Goal: Information Seeking & Learning: Check status

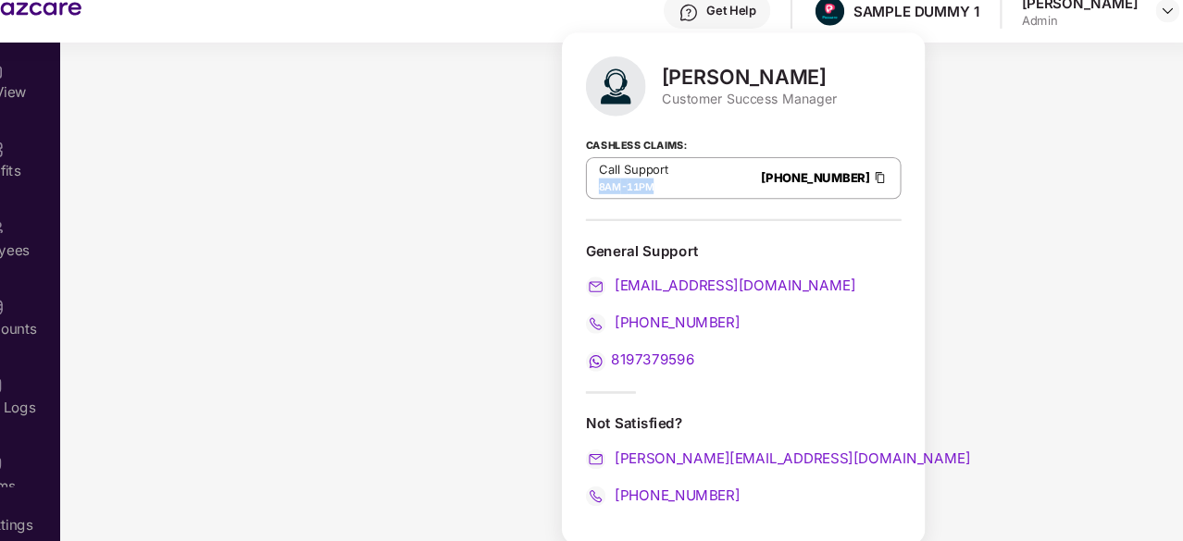
scroll to position [285, 0]
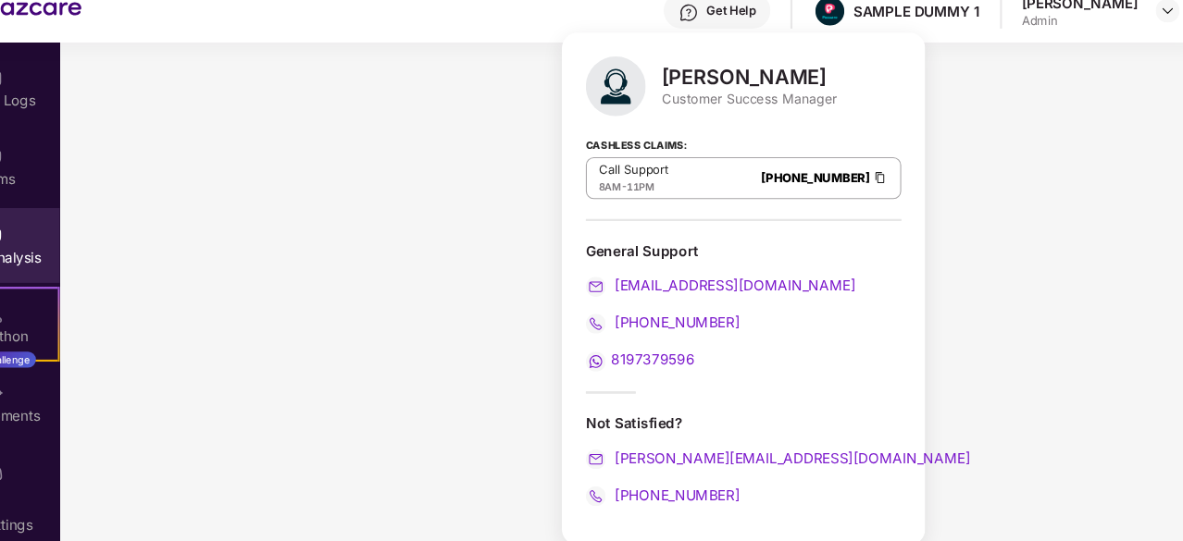
click at [731, 35] on div "Get Help" at bounding box center [744, 29] width 45 height 15
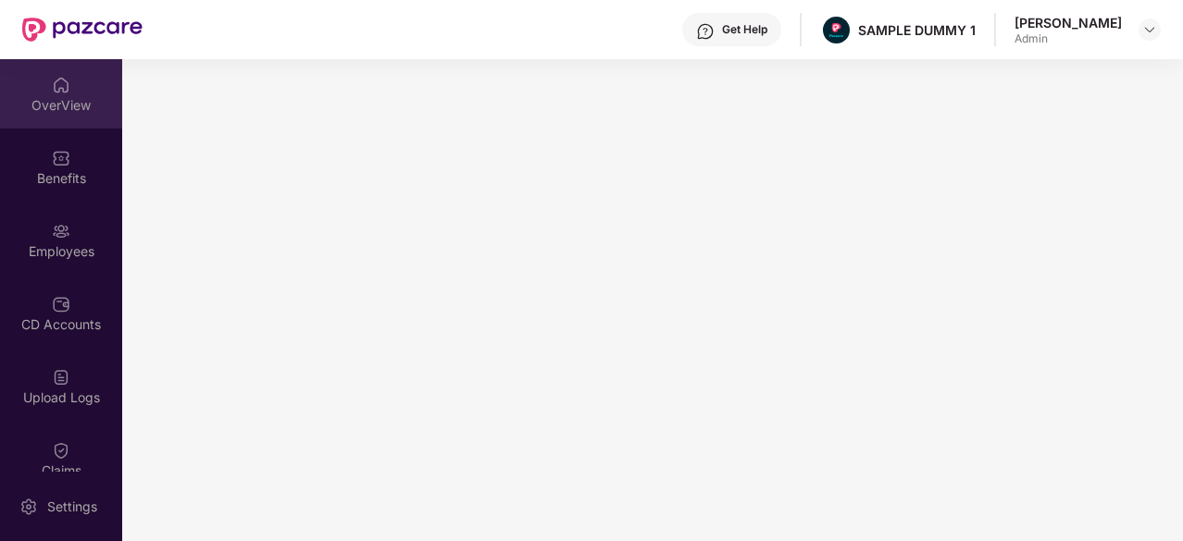
click at [85, 103] on div "OverView" at bounding box center [61, 105] width 122 height 19
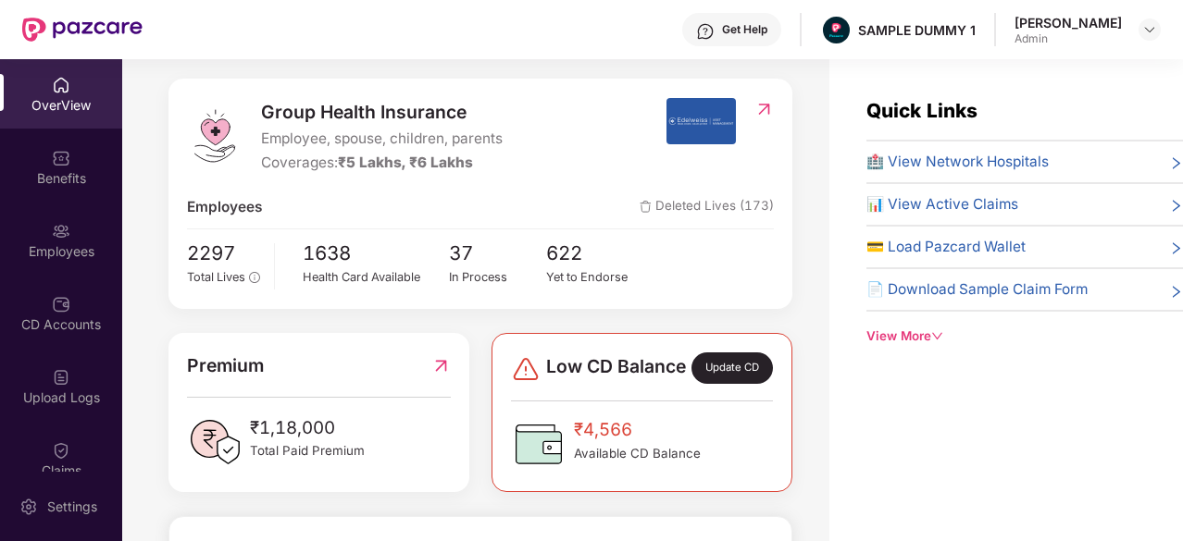
scroll to position [216, 0]
click at [991, 158] on span "🏥 View Network Hospitals" at bounding box center [957, 162] width 182 height 22
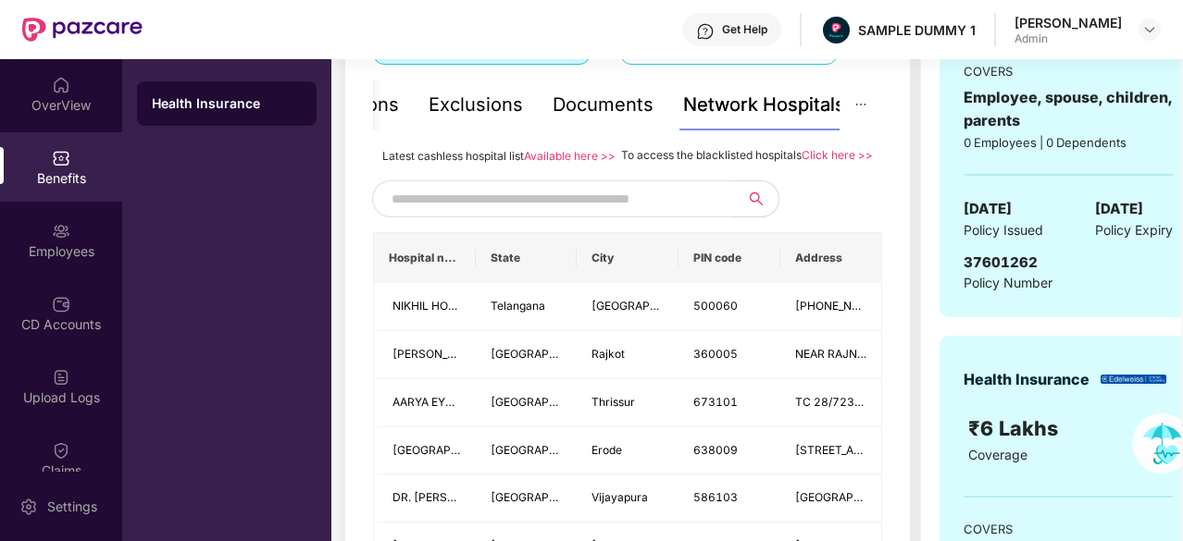
scroll to position [387, 0]
click at [624, 214] on input "text" at bounding box center [549, 200] width 317 height 28
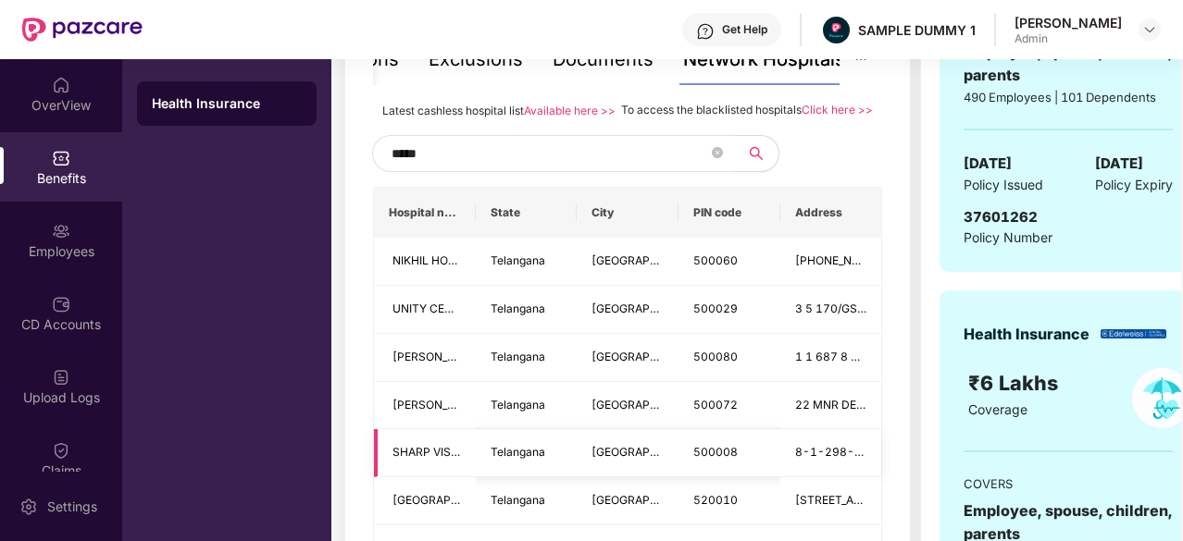
scroll to position [319, 0]
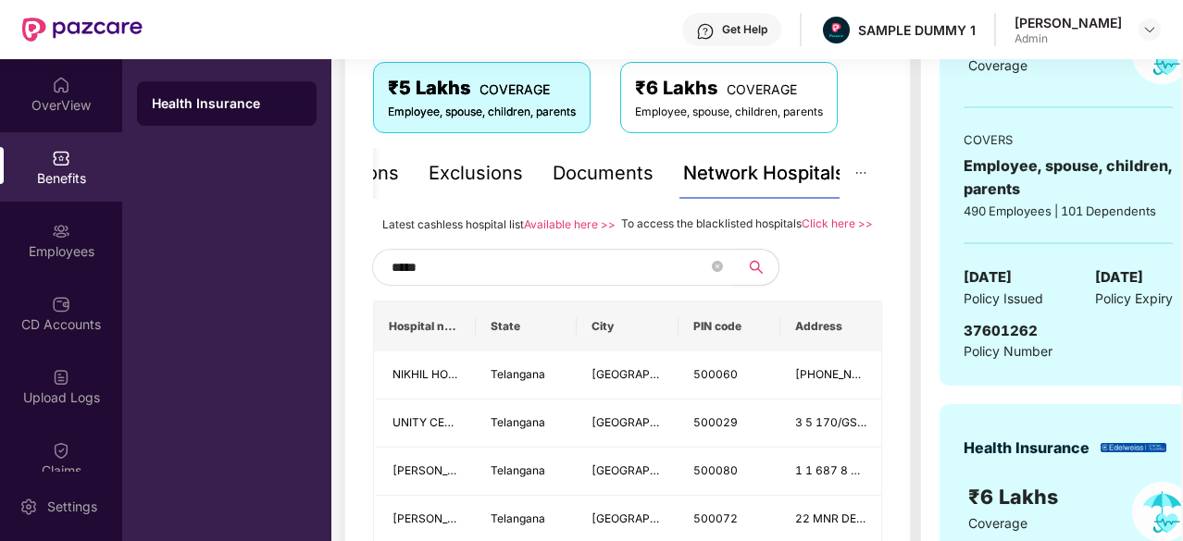
type input "*****"
drag, startPoint x: 621, startPoint y: 226, endPoint x: 795, endPoint y: 227, distance: 174.0
click at [795, 227] on span "To access the blacklisted hospitals" at bounding box center [711, 224] width 180 height 14
click at [624, 169] on div "Documents" at bounding box center [602, 173] width 101 height 29
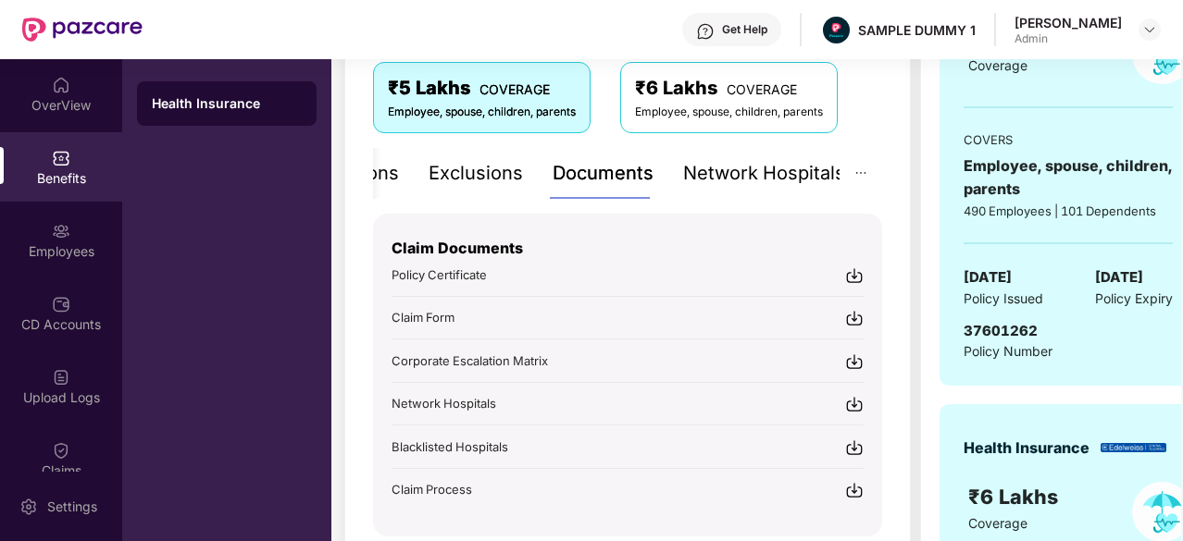
click at [466, 182] on div "Exclusions" at bounding box center [475, 173] width 94 height 29
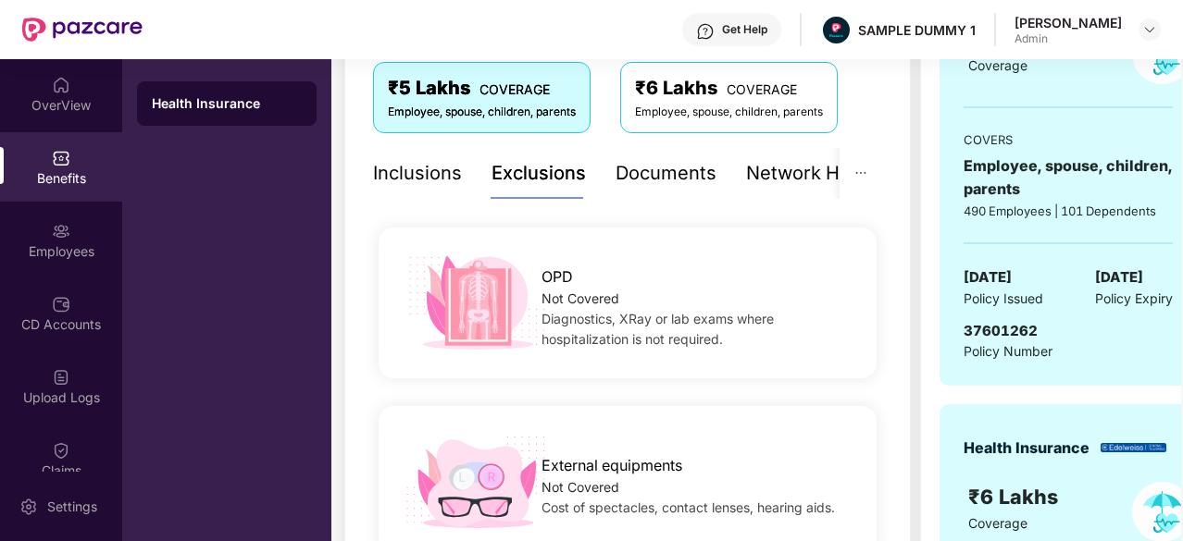
click at [417, 171] on div "Inclusions" at bounding box center [417, 173] width 89 height 29
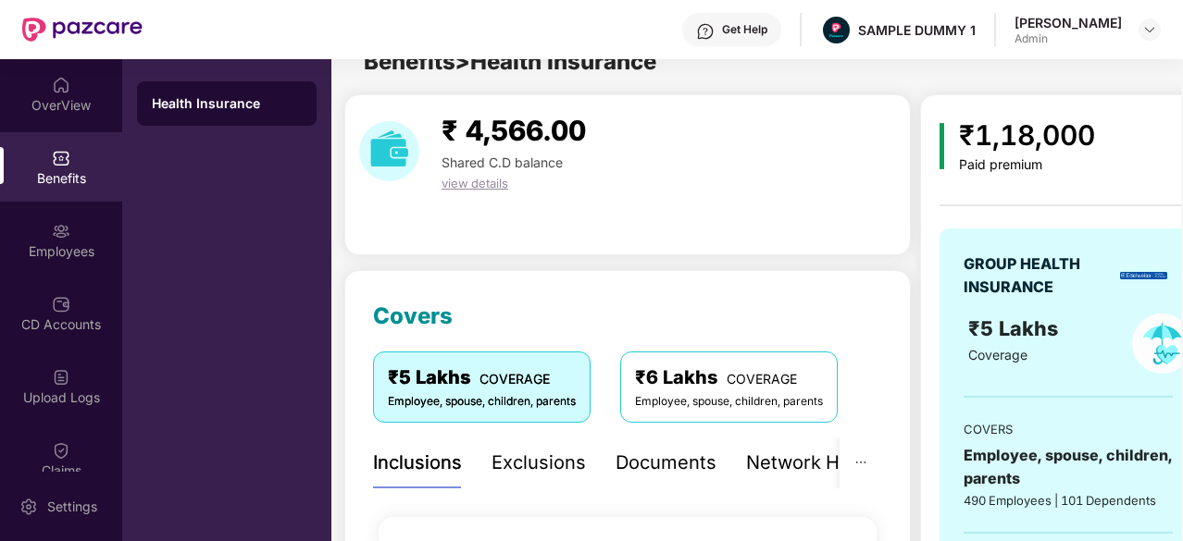
scroll to position [0, 0]
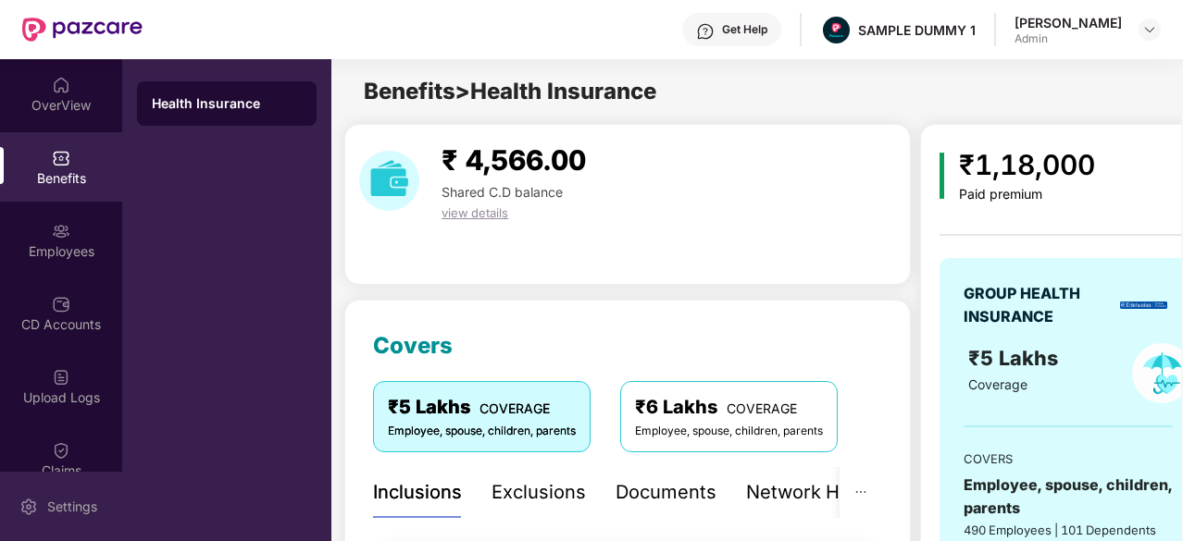
click at [70, 495] on div "Settings" at bounding box center [61, 506] width 122 height 69
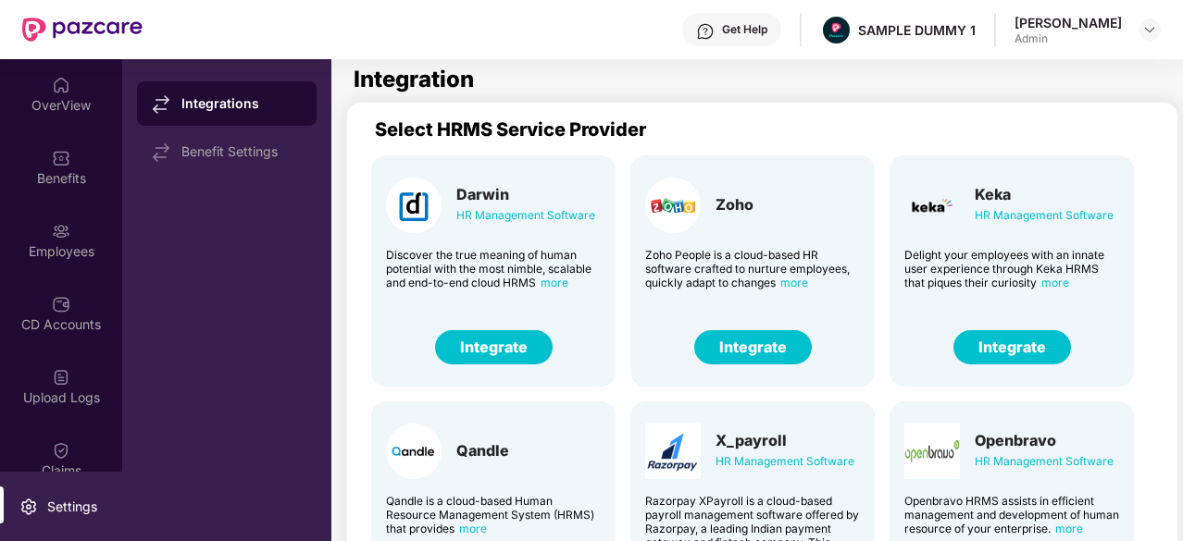
click at [1004, 355] on button "Integrate" at bounding box center [1012, 347] width 118 height 34
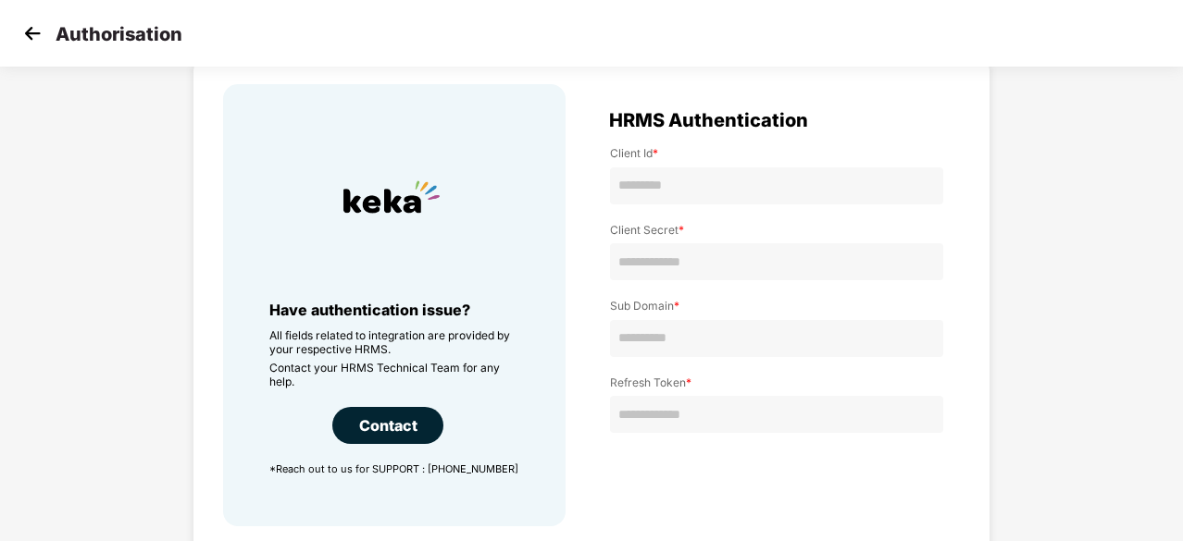
scroll to position [76, 0]
click at [22, 36] on img at bounding box center [33, 33] width 28 height 28
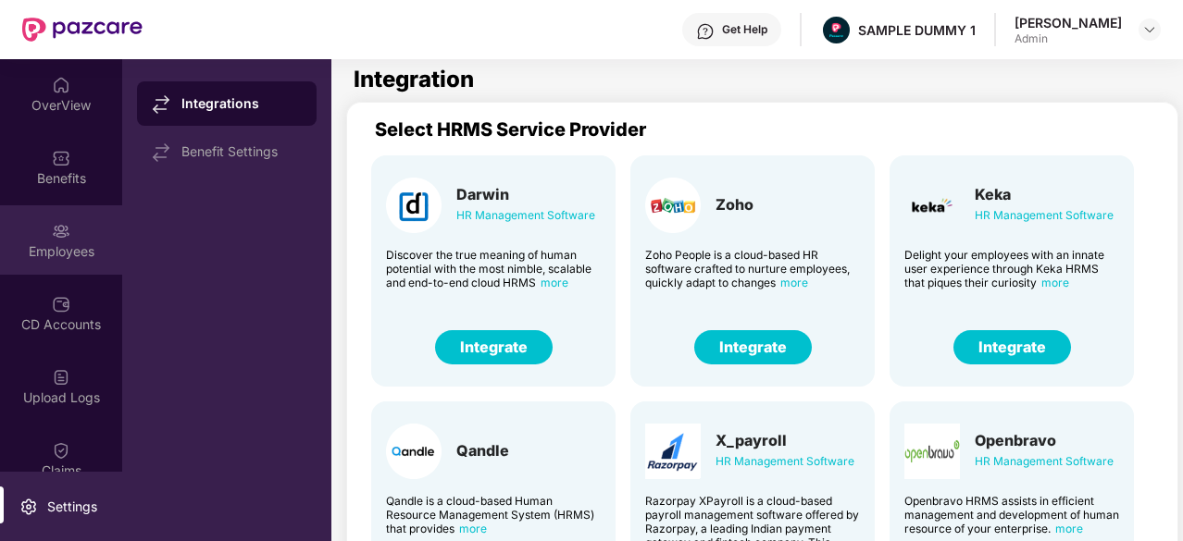
click at [65, 255] on div "Employees" at bounding box center [61, 251] width 122 height 19
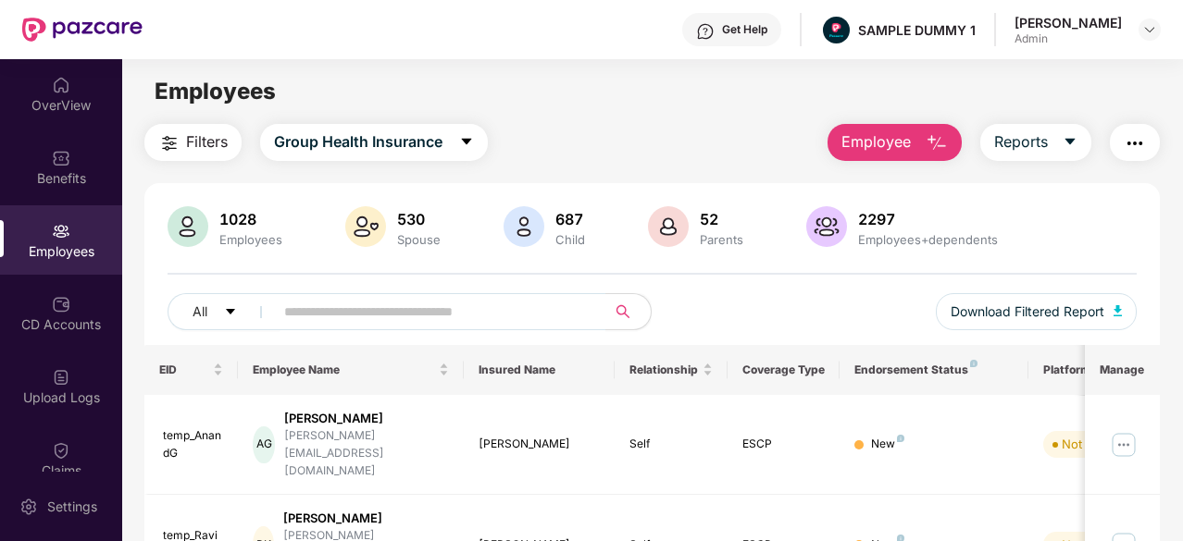
scroll to position [20, 0]
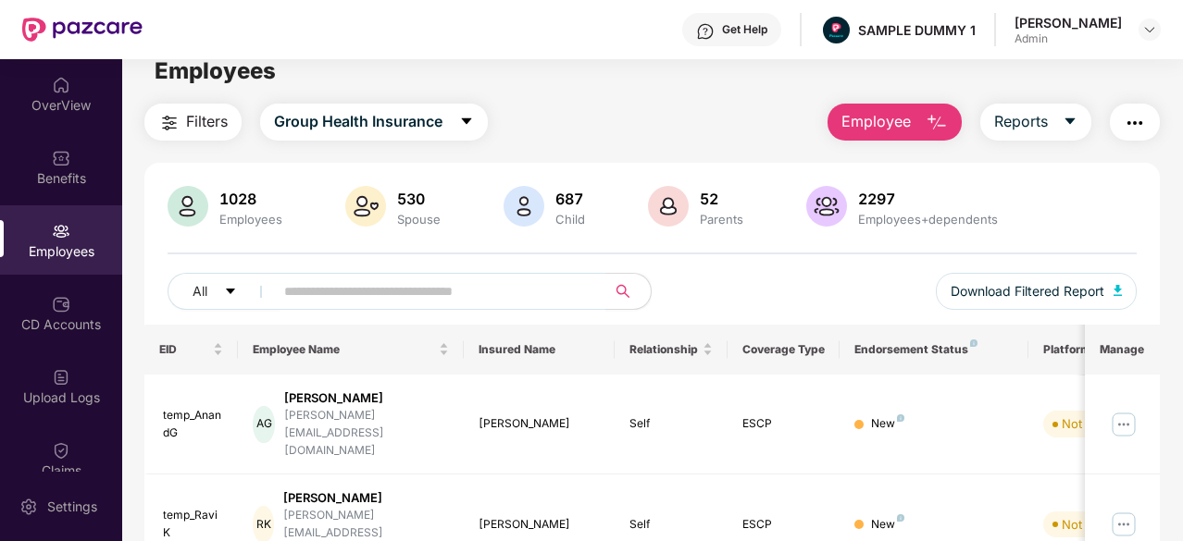
click at [869, 120] on span "Employee" at bounding box center [875, 121] width 69 height 23
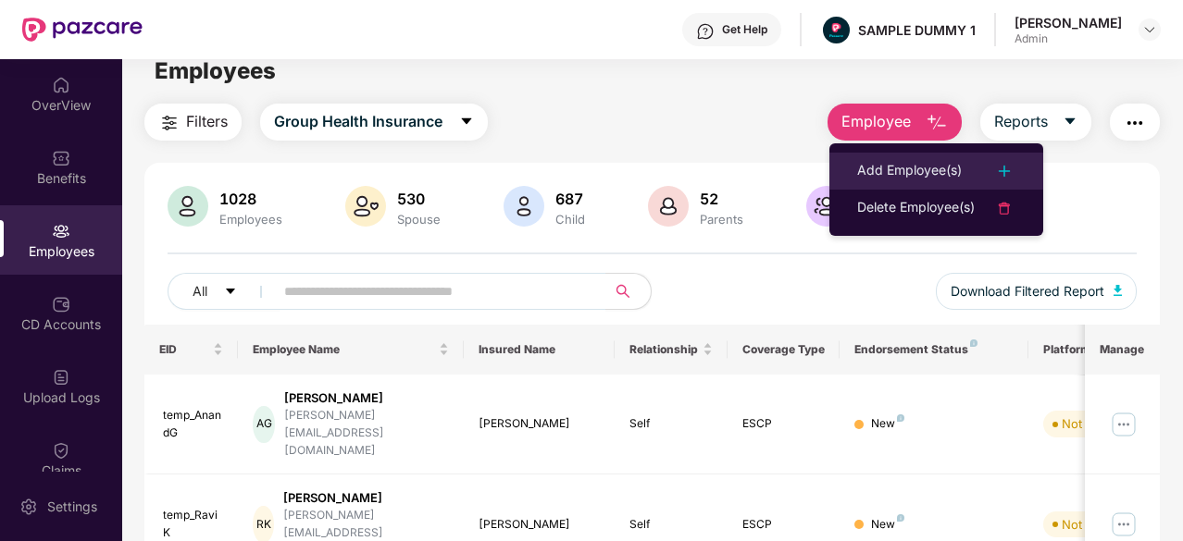
click at [904, 169] on div "Add Employee(s)" at bounding box center [909, 171] width 105 height 22
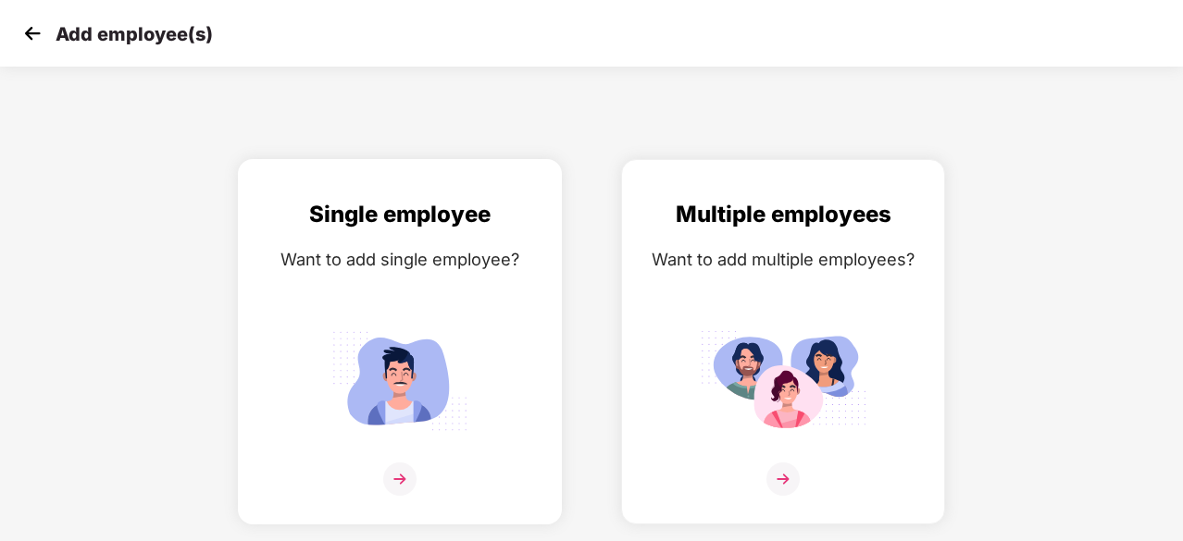
click at [428, 362] on img at bounding box center [400, 381] width 167 height 116
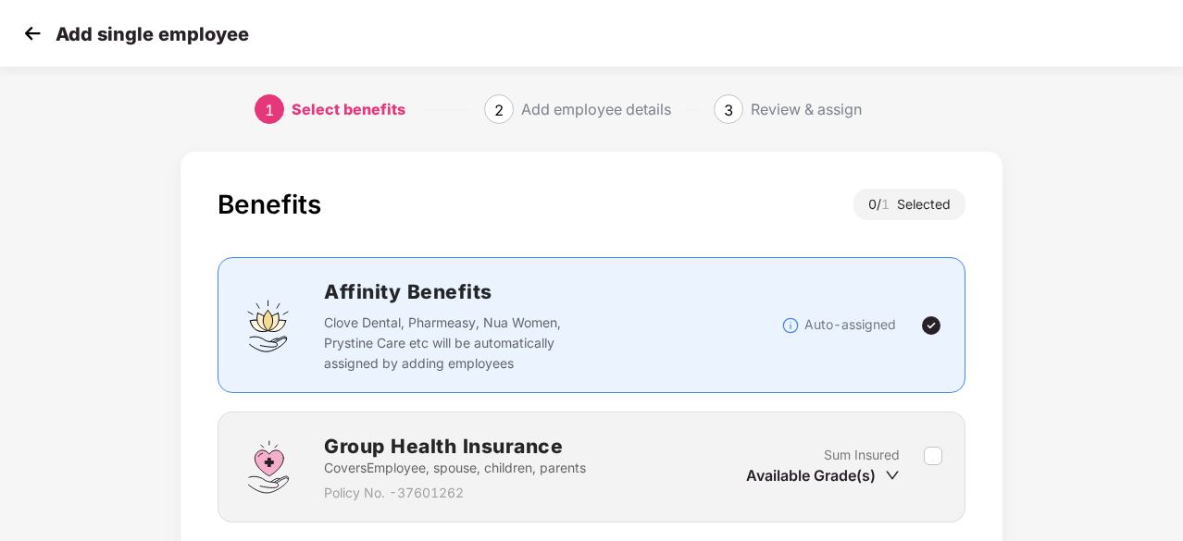
scroll to position [141, 0]
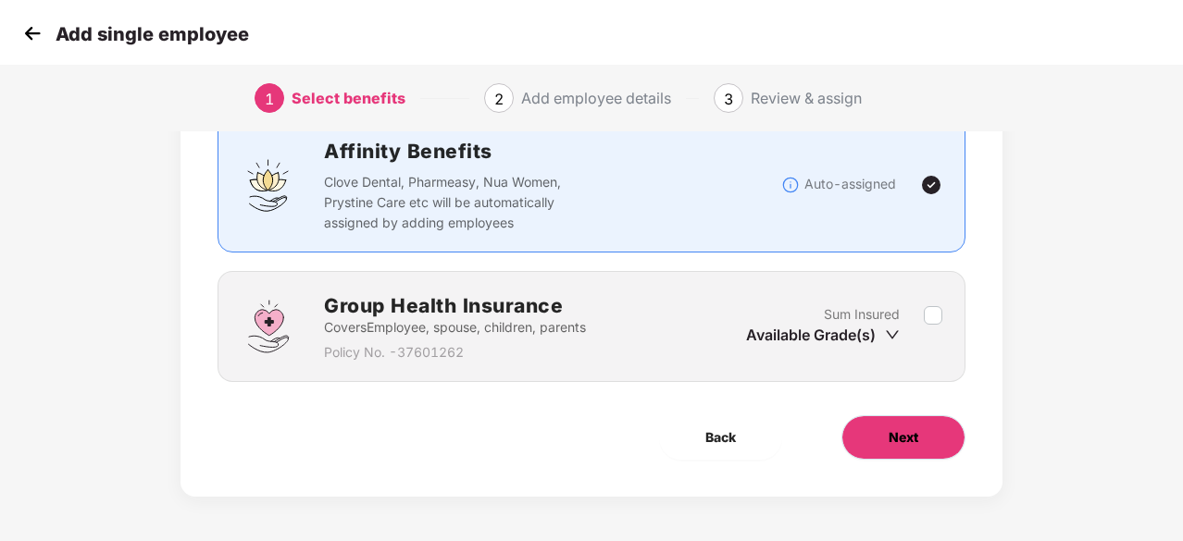
click at [898, 451] on button "Next" at bounding box center [903, 438] width 124 height 44
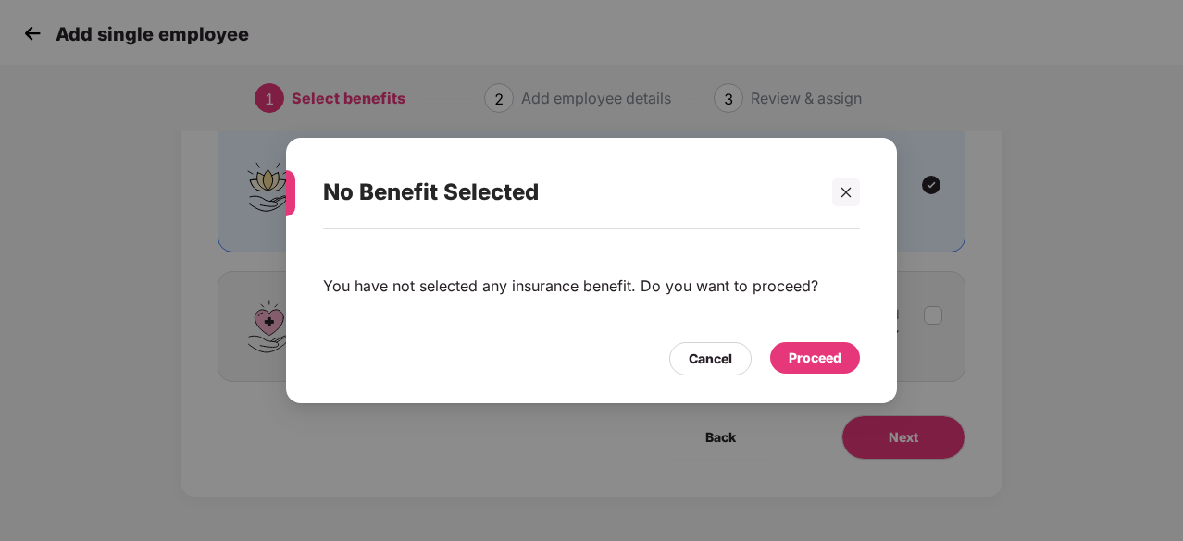
click at [808, 358] on div "Proceed" at bounding box center [814, 358] width 53 height 20
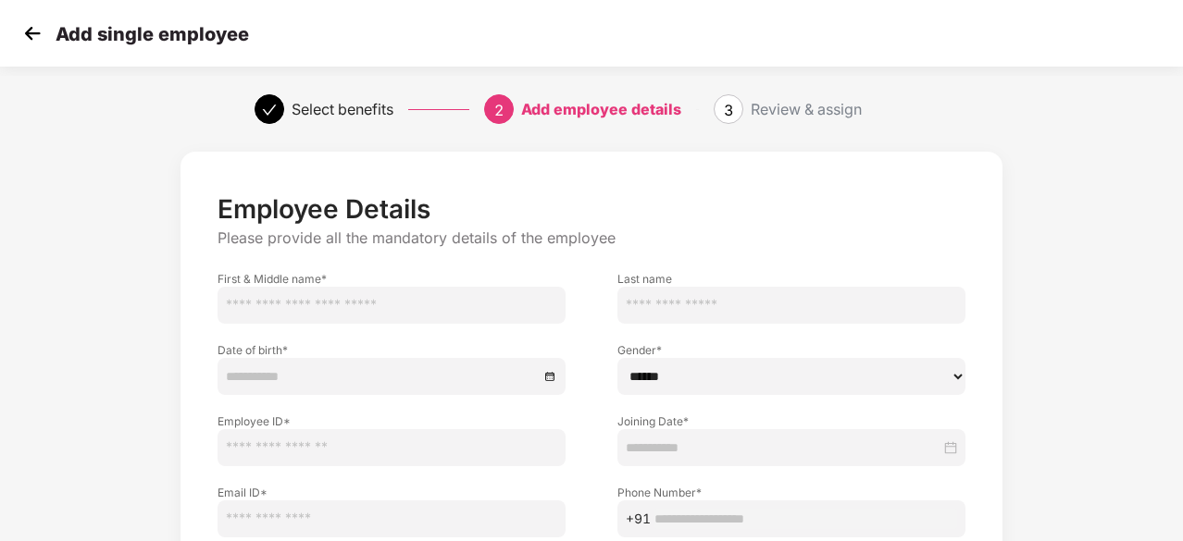
scroll to position [80, 0]
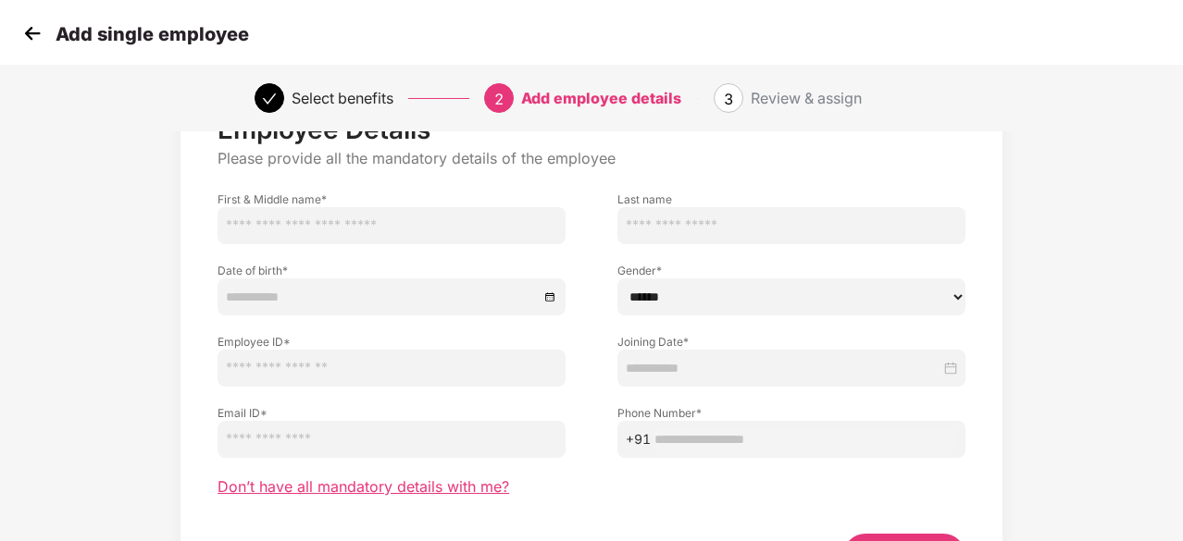
click at [410, 490] on span "Don’t have all mandatory details with me?" at bounding box center [363, 487] width 292 height 19
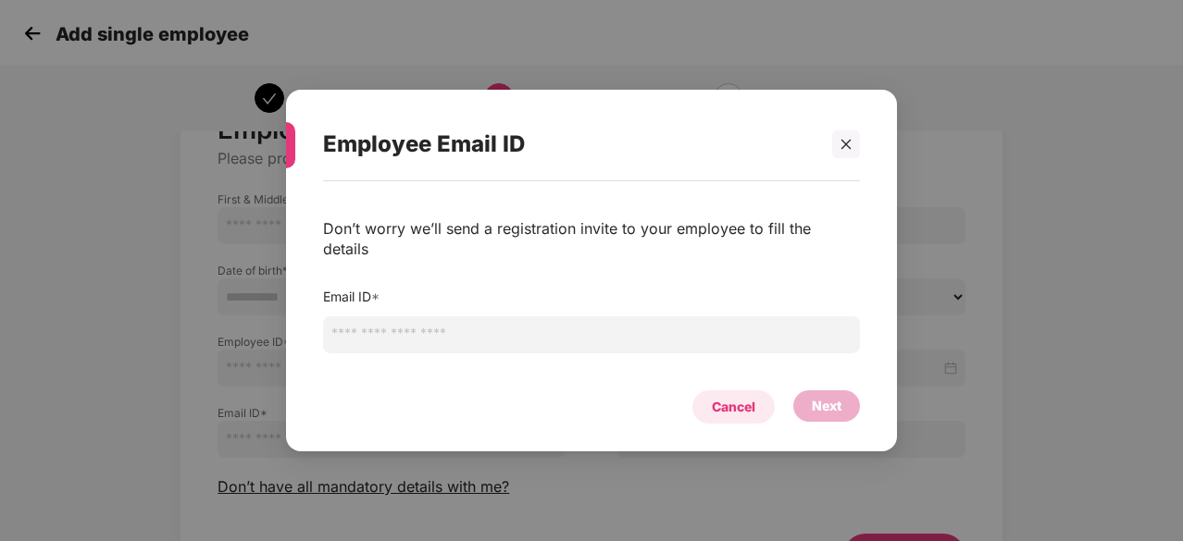
click at [714, 410] on div "Cancel" at bounding box center [733, 407] width 82 height 33
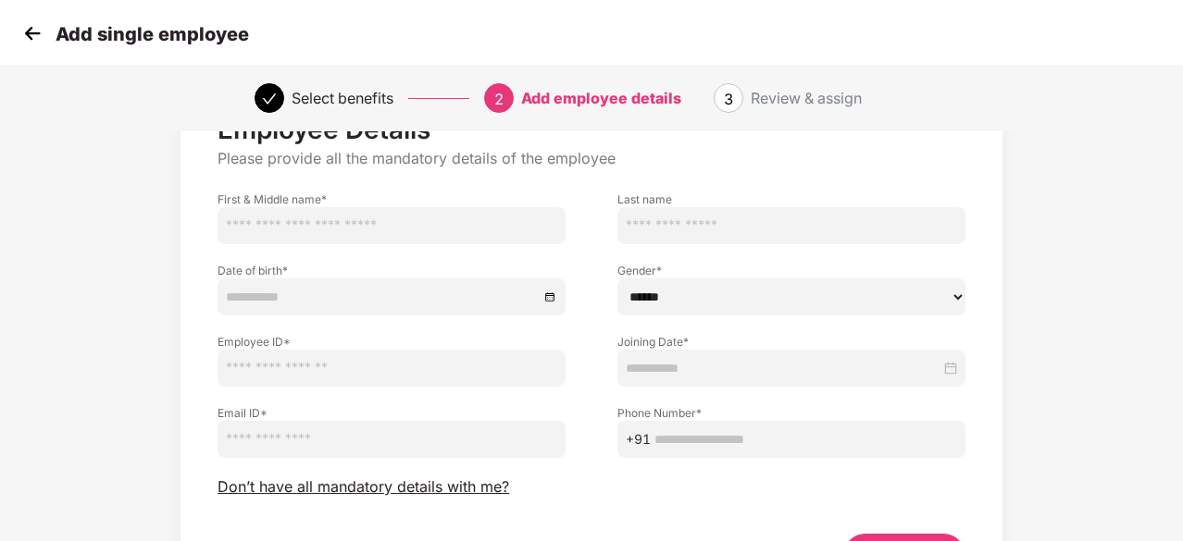
click at [26, 43] on img at bounding box center [33, 33] width 28 height 28
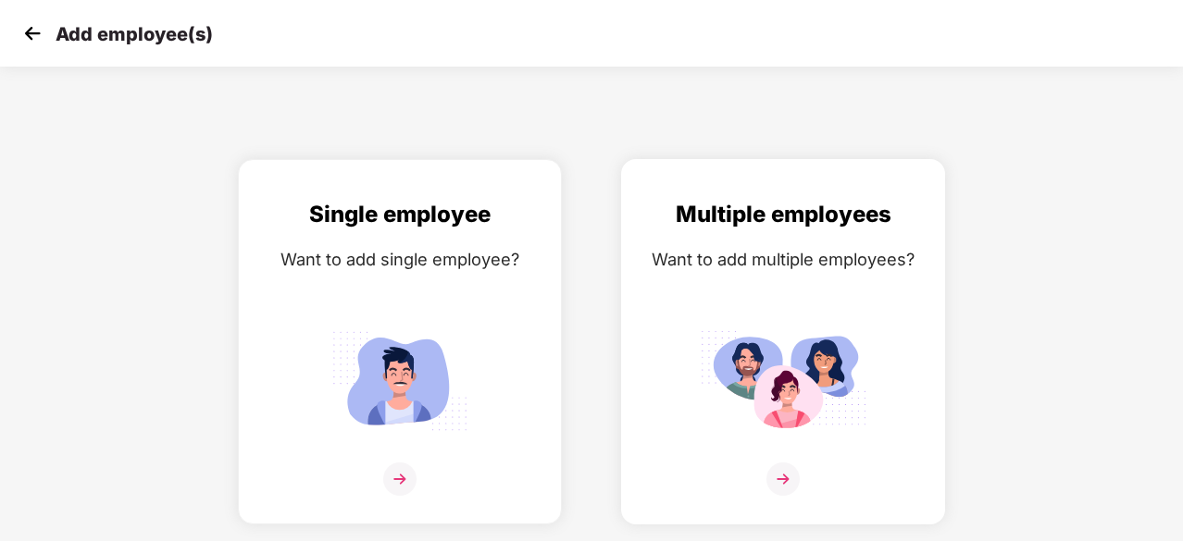
click at [738, 398] on img at bounding box center [783, 381] width 167 height 116
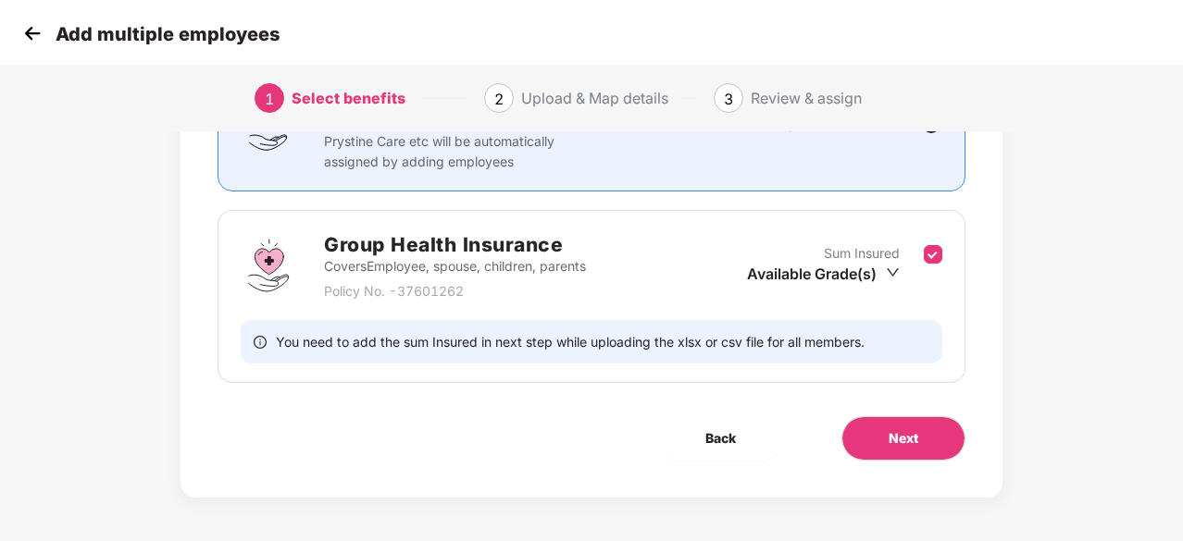
scroll to position [203, 0]
click at [896, 441] on span "Next" at bounding box center [903, 438] width 30 height 20
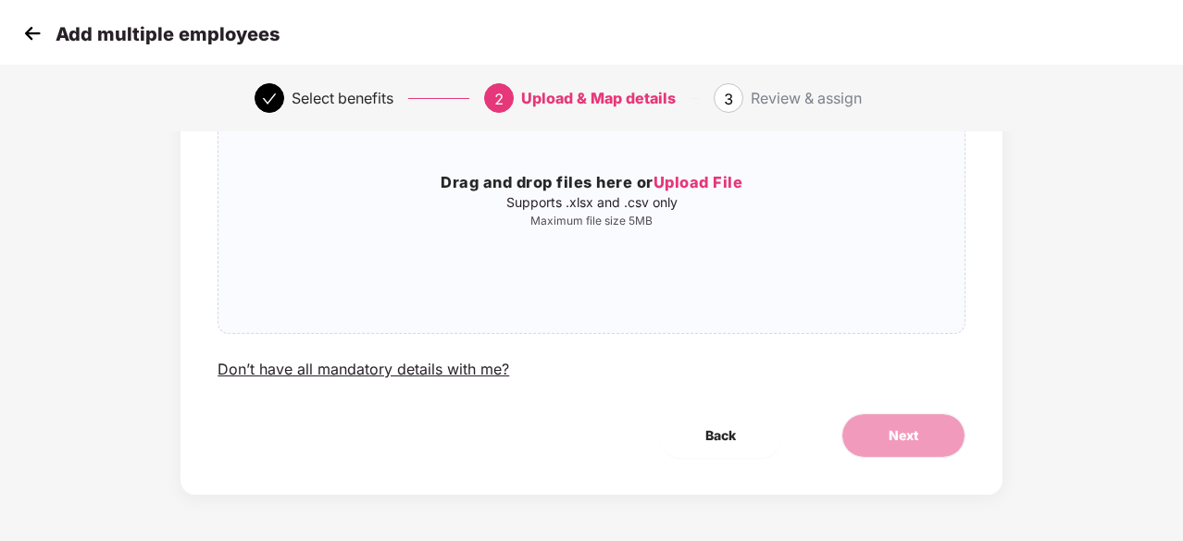
scroll to position [0, 0]
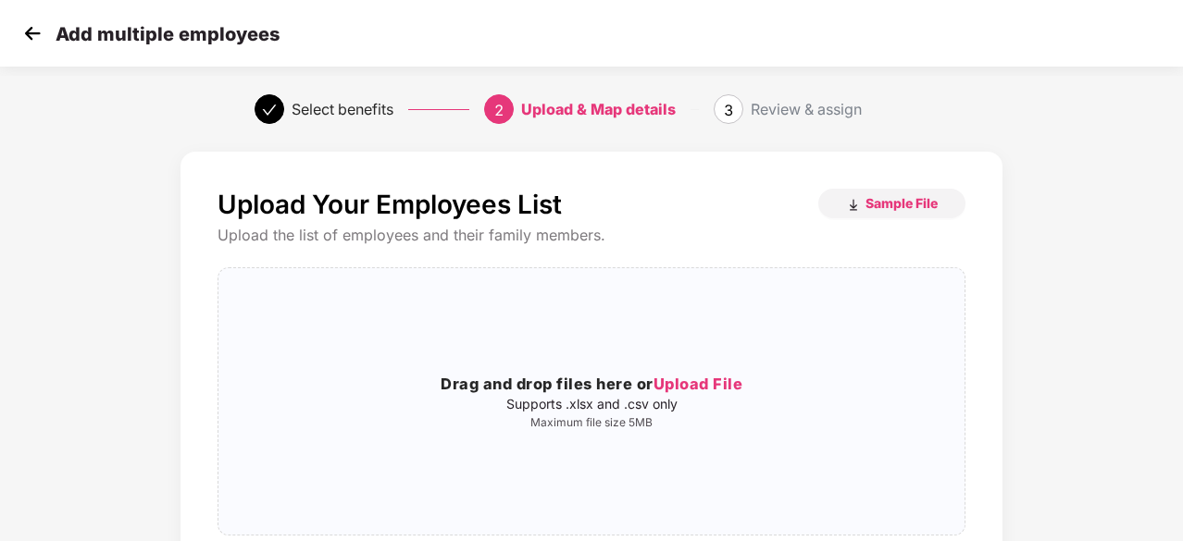
click at [19, 43] on img at bounding box center [33, 33] width 28 height 28
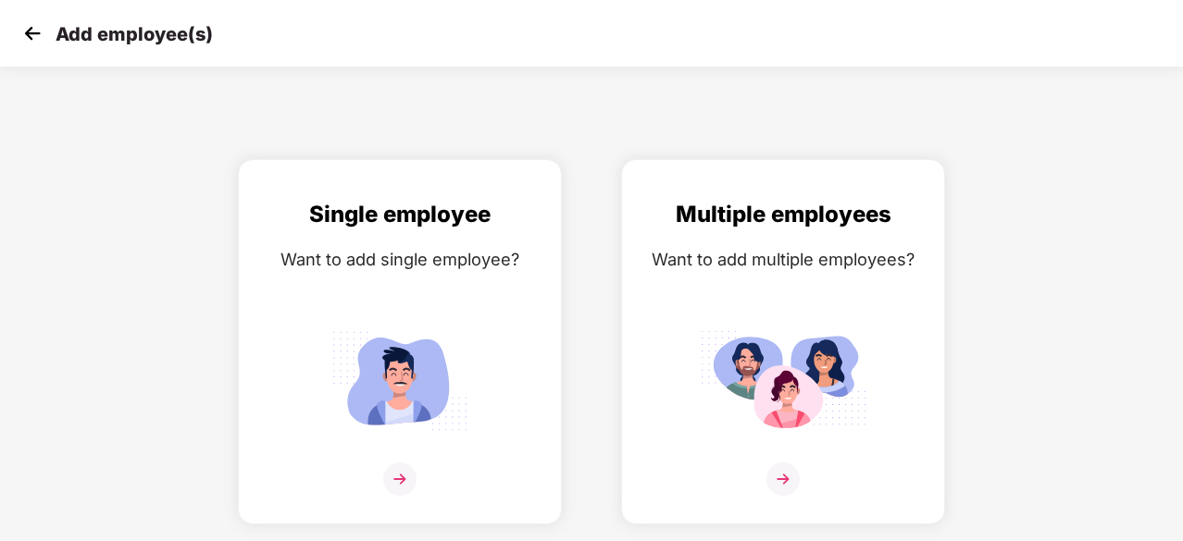
click at [19, 43] on img at bounding box center [33, 33] width 28 height 28
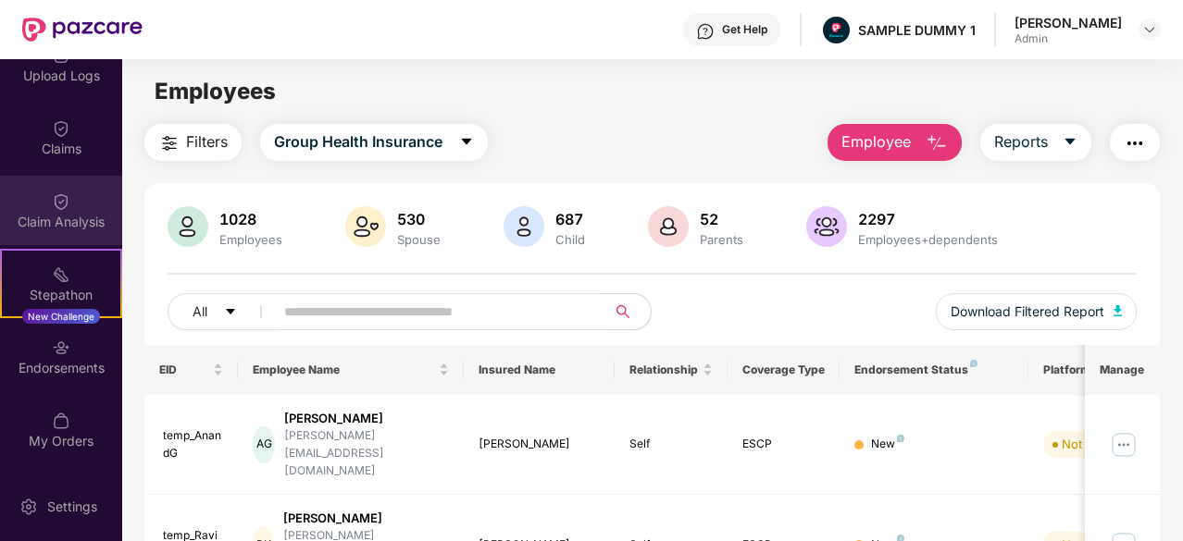
scroll to position [321, 0]
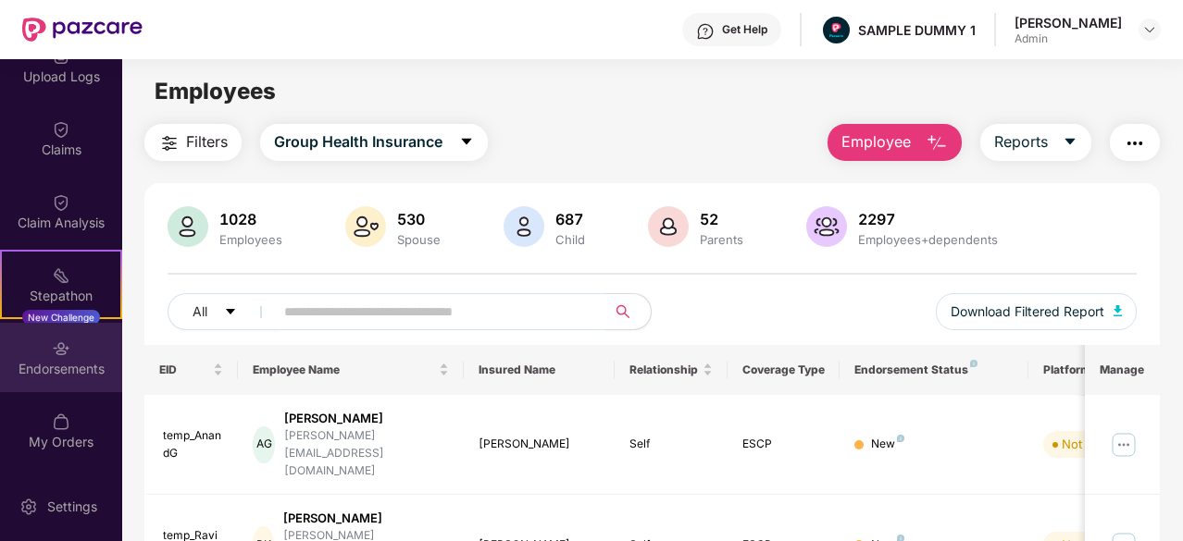
click at [74, 341] on div "Endorsements" at bounding box center [61, 357] width 122 height 69
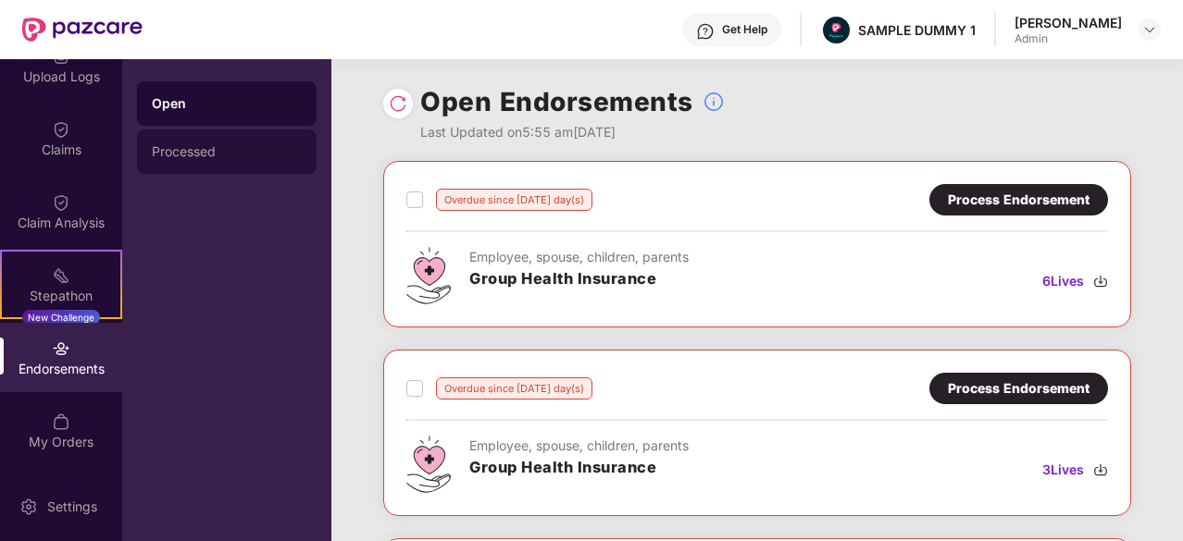
click at [258, 145] on div "Processed" at bounding box center [227, 151] width 150 height 15
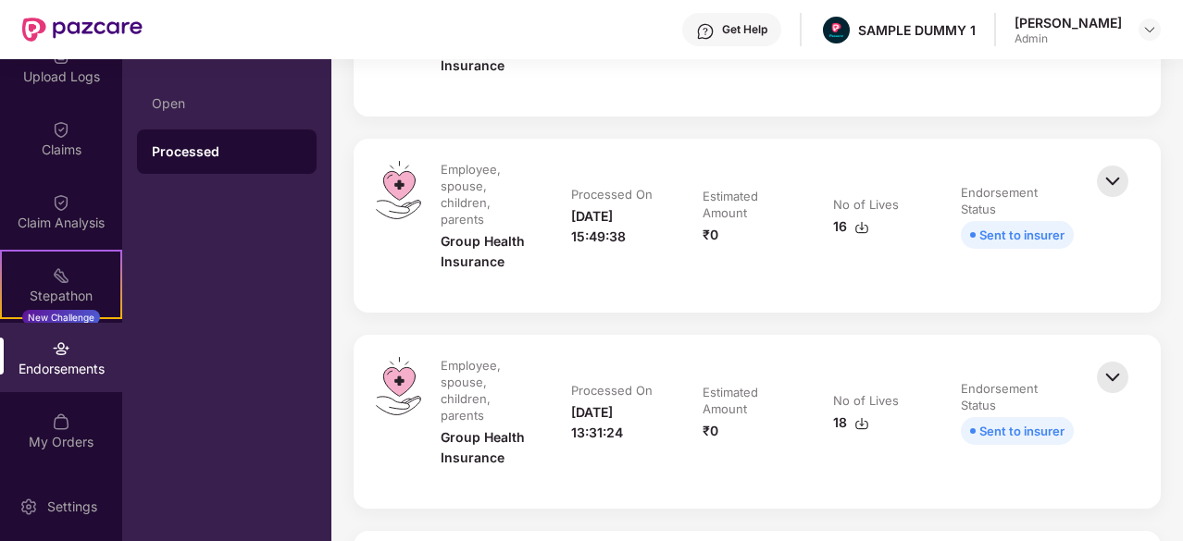
scroll to position [919, 0]
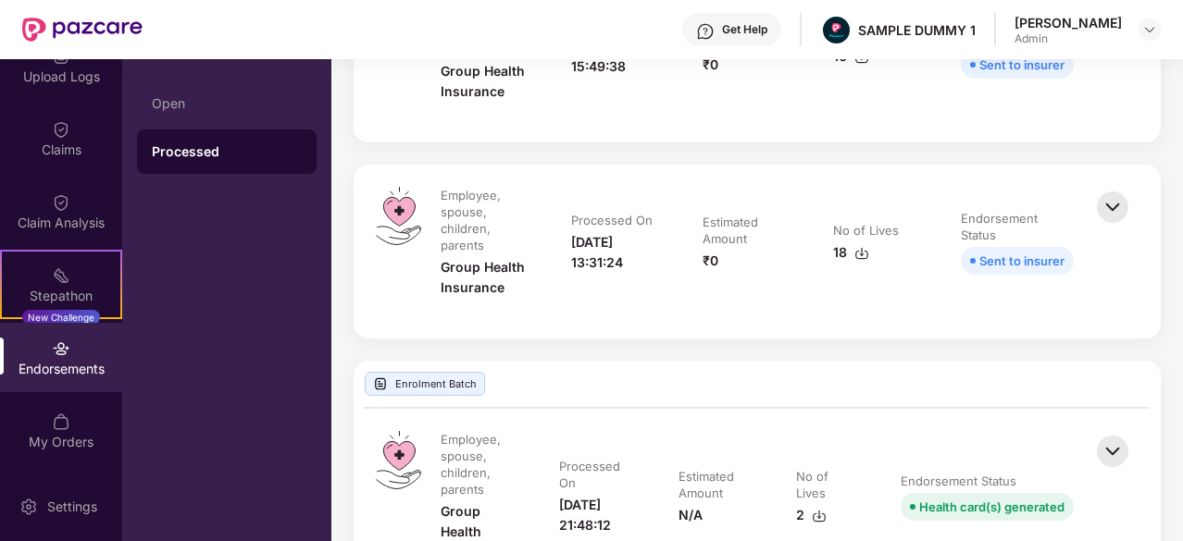
click at [1104, 436] on img at bounding box center [1112, 451] width 41 height 41
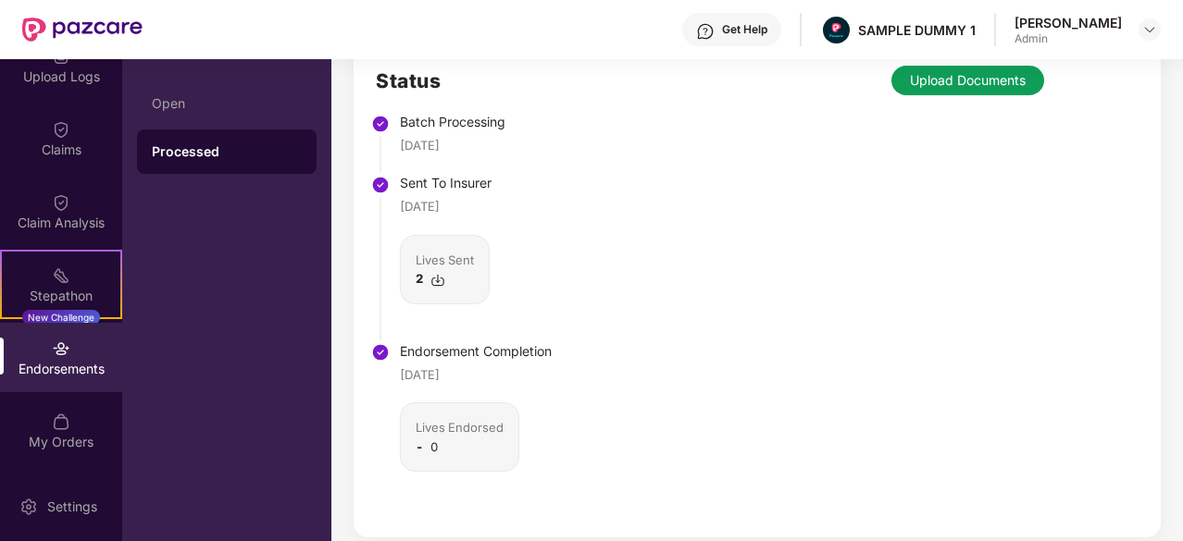
scroll to position [1568, 0]
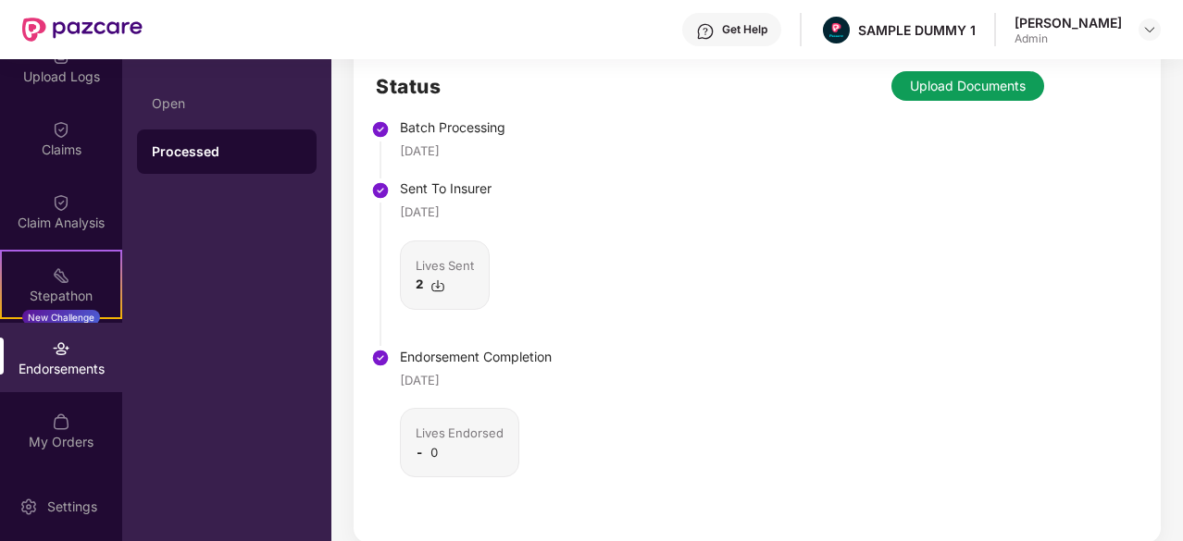
click at [479, 142] on div "04 Jan 2024" at bounding box center [476, 151] width 152 height 19
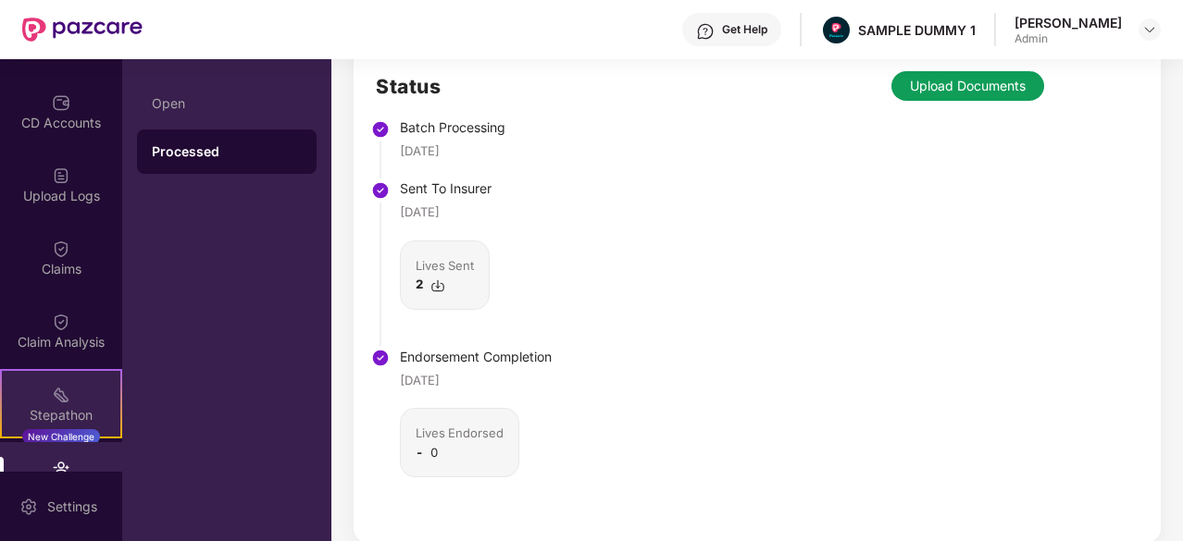
scroll to position [171, 0]
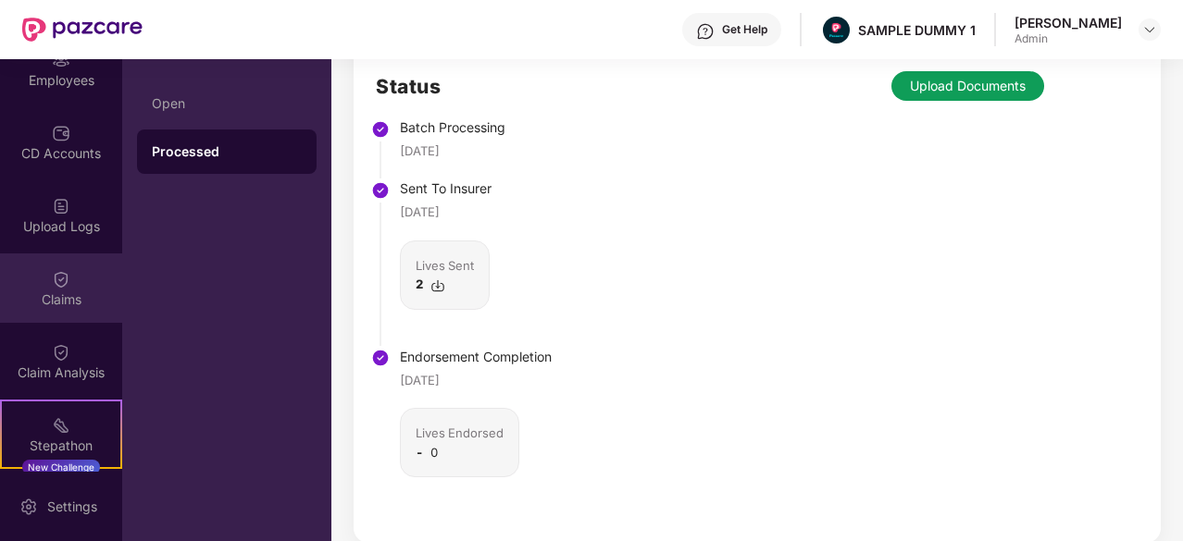
click at [54, 285] on img at bounding box center [61, 279] width 19 height 19
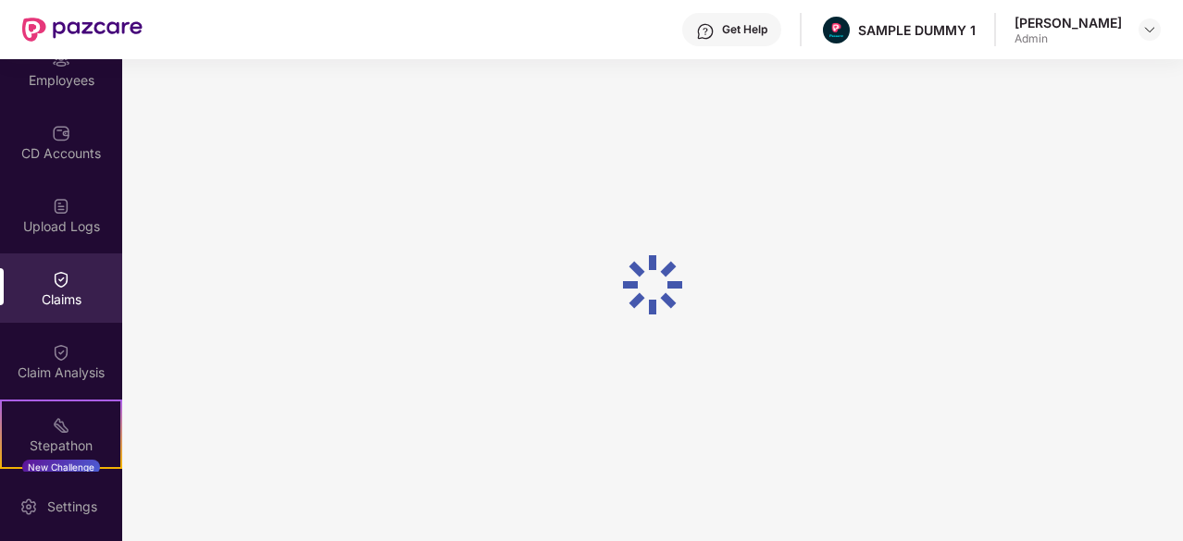
scroll to position [181, 0]
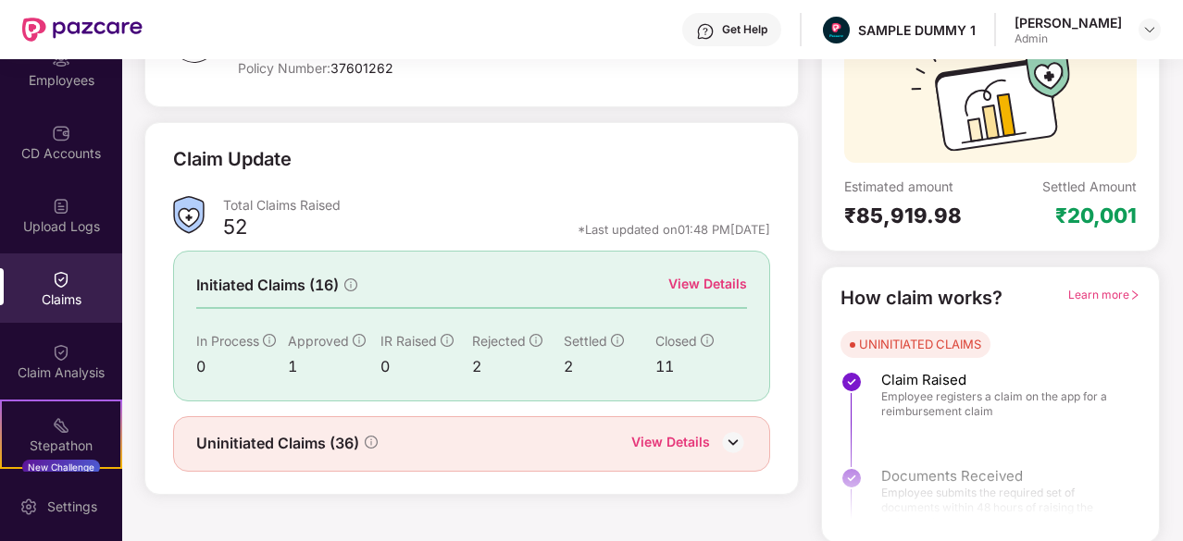
click at [731, 276] on div "View Details" at bounding box center [707, 284] width 79 height 20
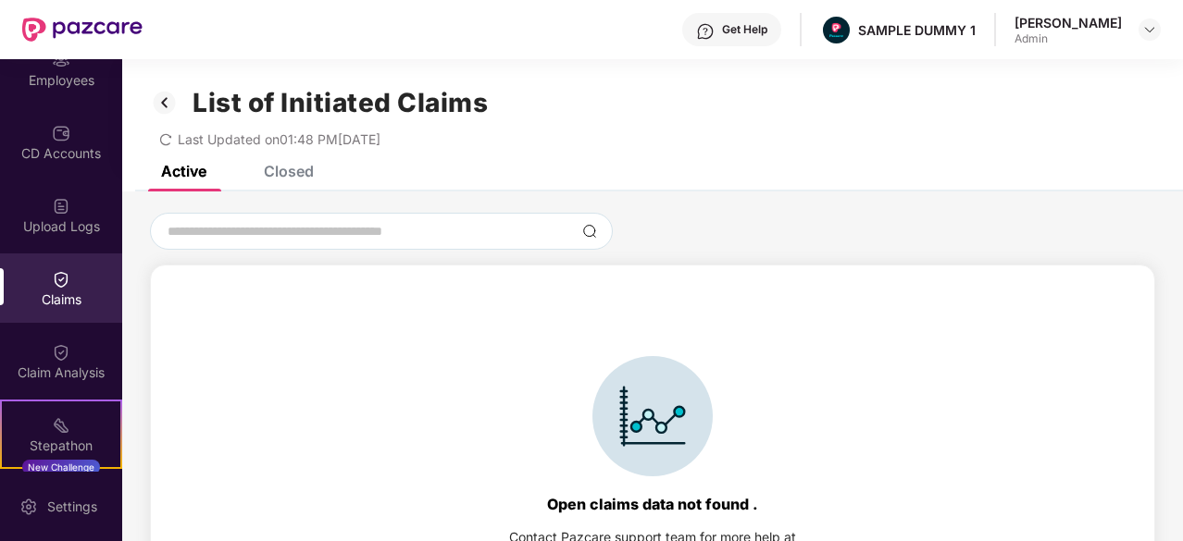
click at [284, 167] on div "Closed" at bounding box center [289, 171] width 50 height 19
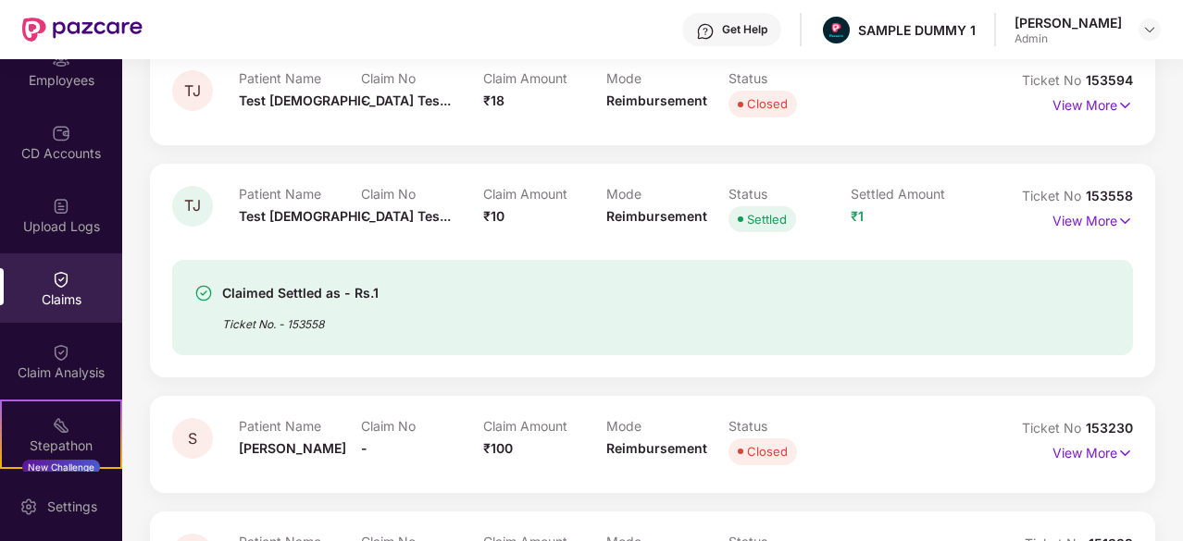
scroll to position [377, 0]
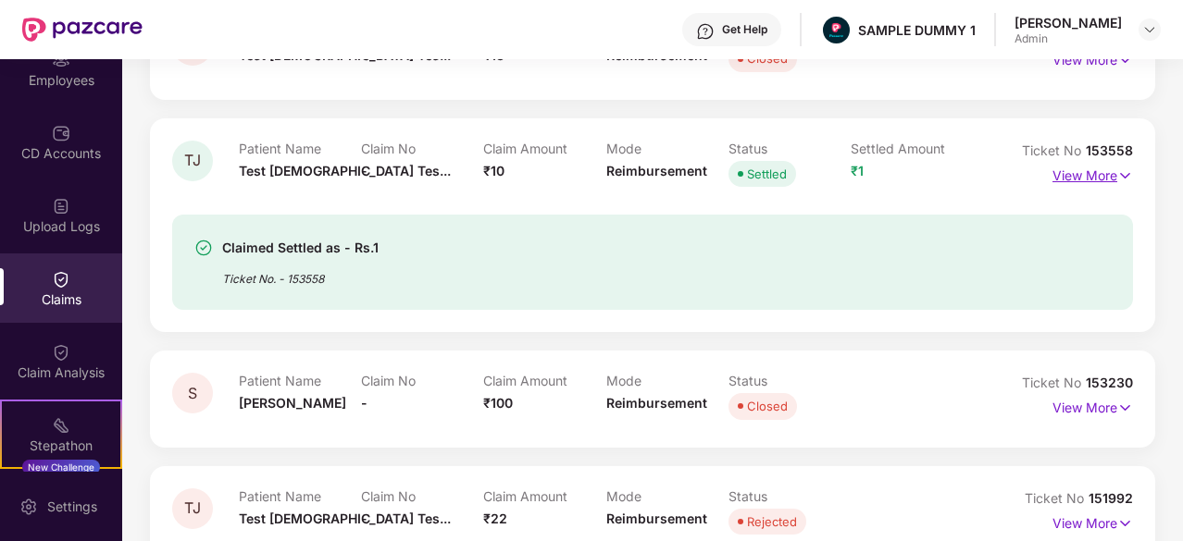
click at [1101, 168] on p "View More" at bounding box center [1092, 173] width 81 height 25
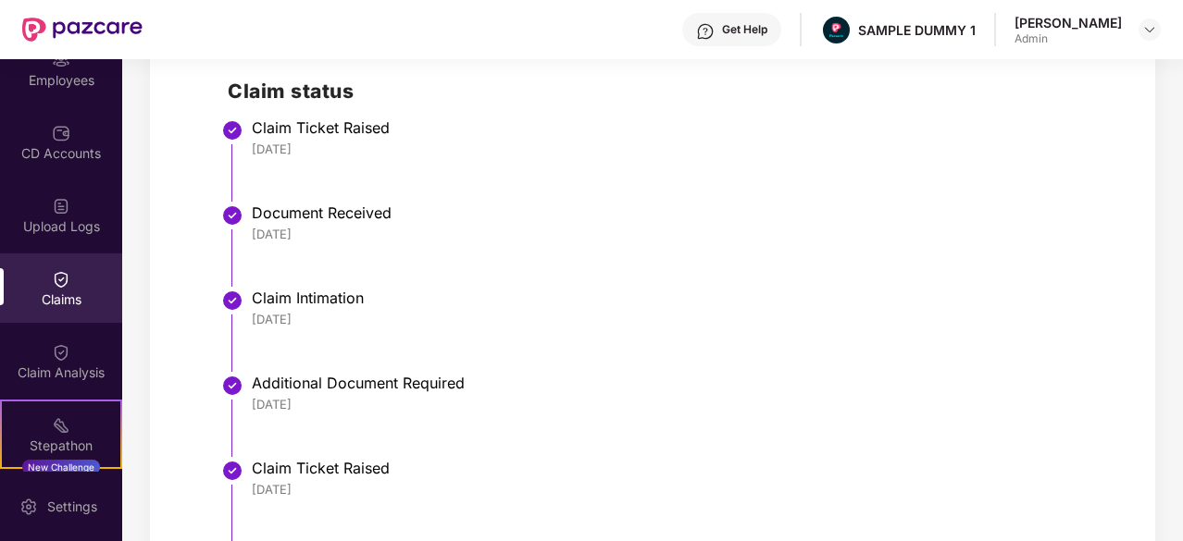
scroll to position [804, 0]
drag, startPoint x: 336, startPoint y: 147, endPoint x: 255, endPoint y: 145, distance: 80.5
click at [255, 145] on div "26 Jun 2025" at bounding box center [683, 150] width 863 height 17
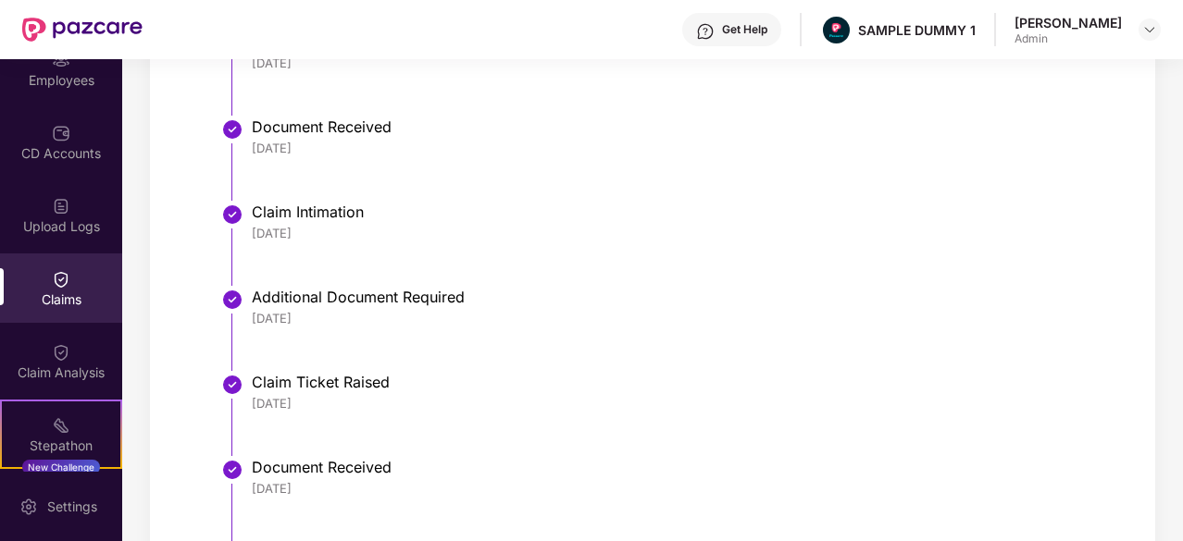
scroll to position [888, 0]
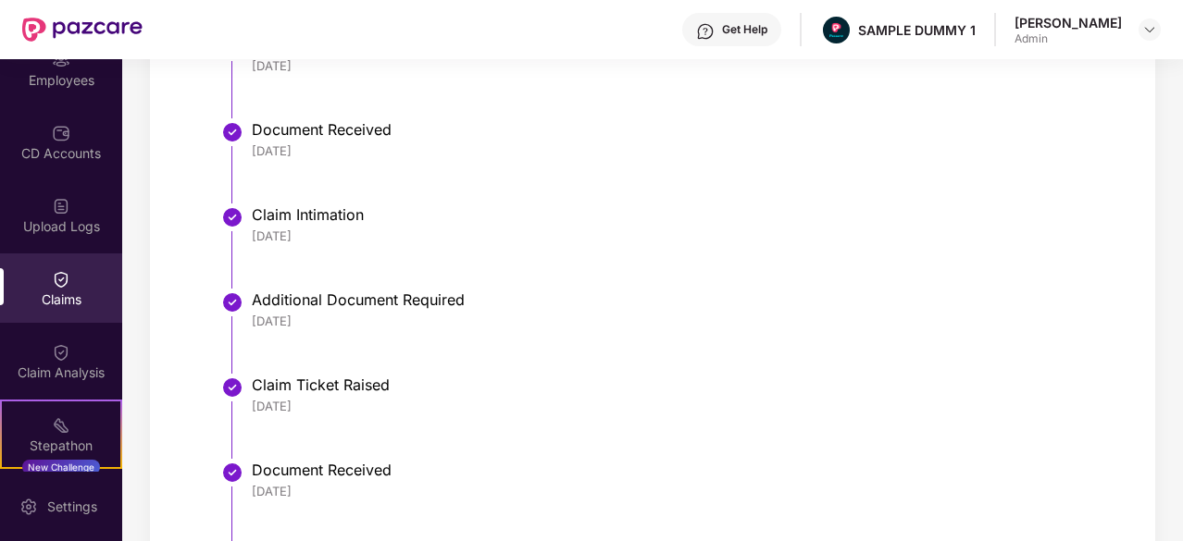
drag, startPoint x: 338, startPoint y: 168, endPoint x: 238, endPoint y: 140, distance: 103.7
click at [238, 140] on li "Document Received 26 Jun 2025" at bounding box center [671, 169] width 887 height 85
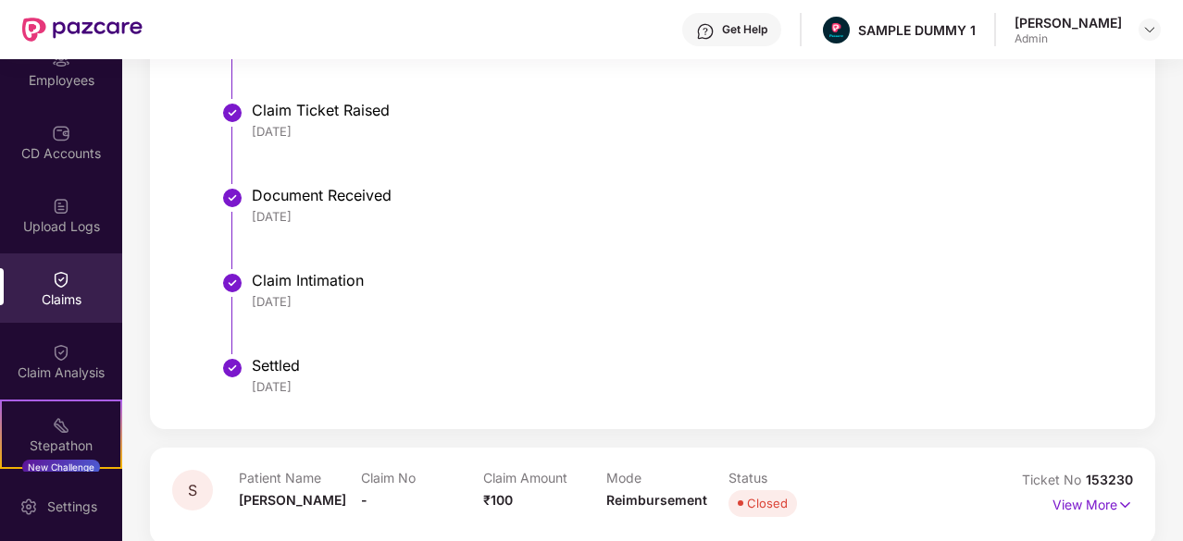
scroll to position [1165, 0]
drag, startPoint x: 313, startPoint y: 295, endPoint x: 240, endPoint y: 295, distance: 73.1
click at [240, 295] on li "Claim Intimation 18 Jul 2025" at bounding box center [671, 318] width 887 height 85
drag, startPoint x: 329, startPoint y: 382, endPoint x: 248, endPoint y: 383, distance: 81.4
click at [248, 383] on li "Settled 23 Jul 2025" at bounding box center [671, 383] width 887 height 44
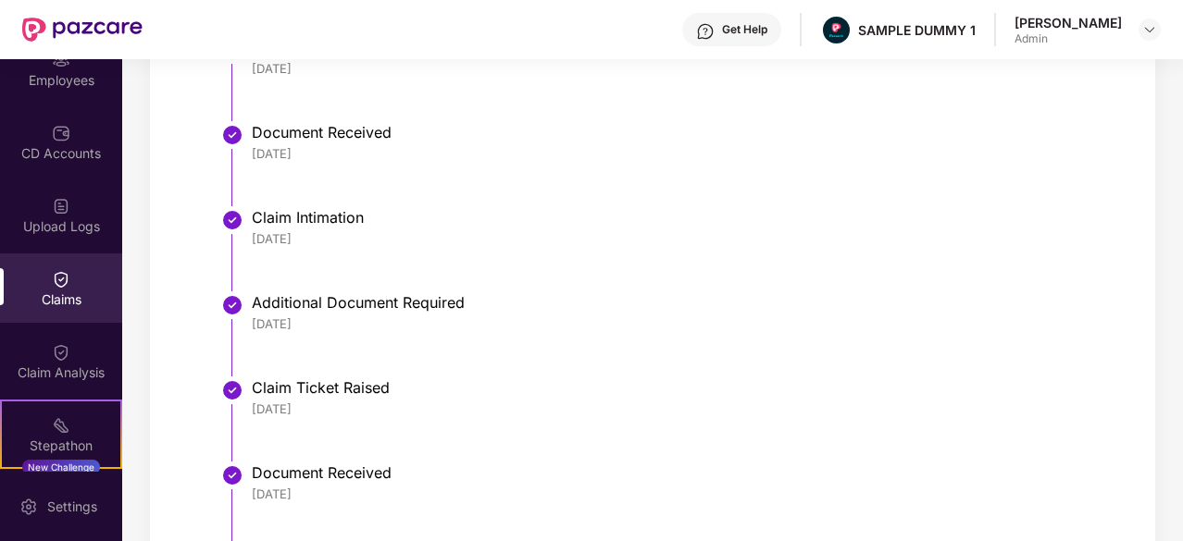
scroll to position [735, 0]
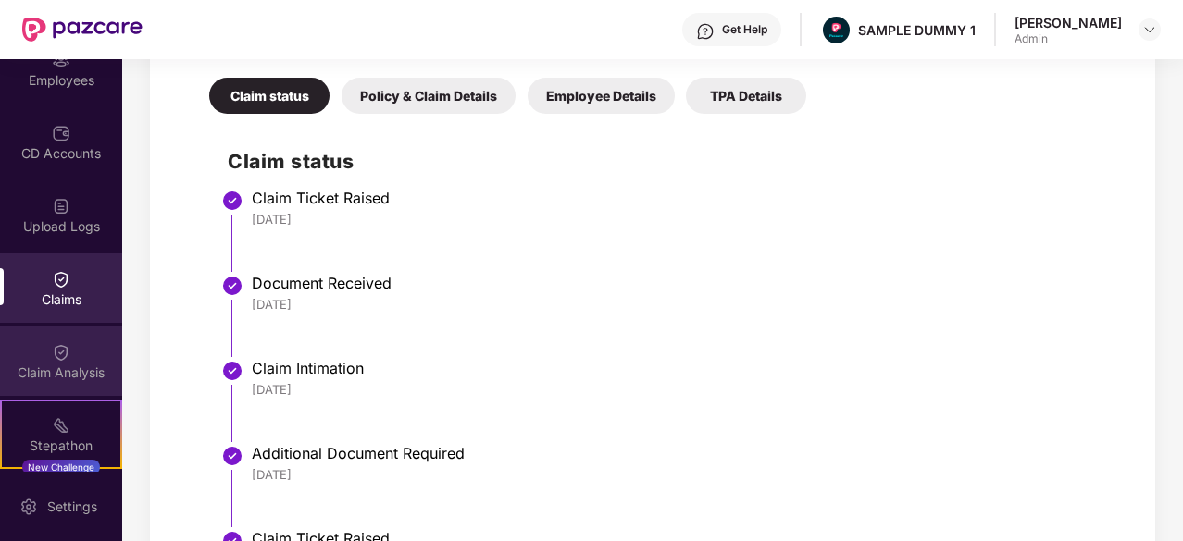
click at [58, 379] on div "Claim Analysis" at bounding box center [61, 373] width 122 height 19
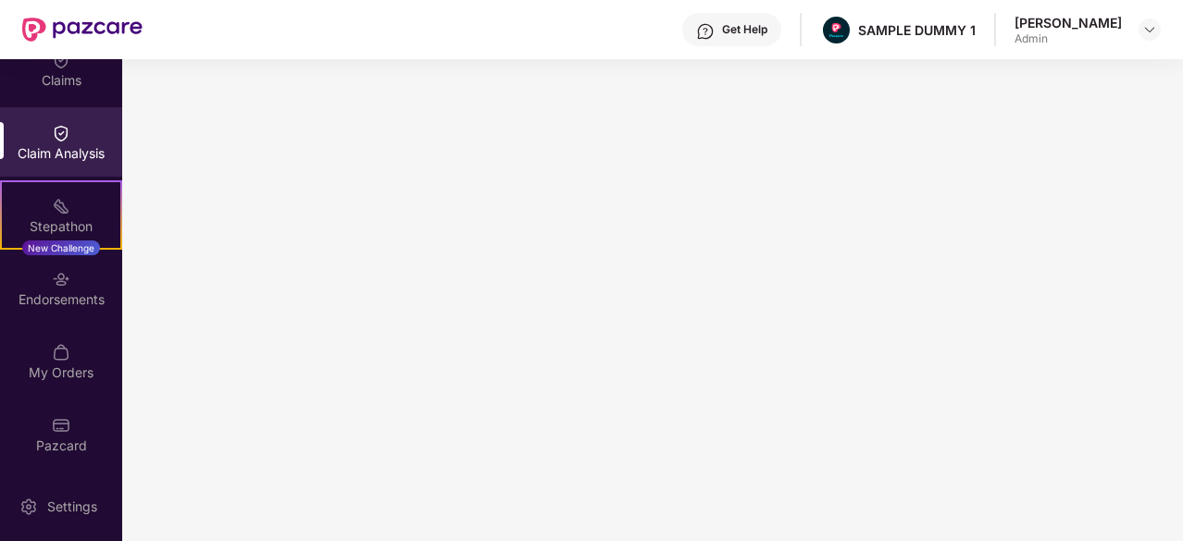
scroll to position [389, 0]
